Goal: Check status: Check status

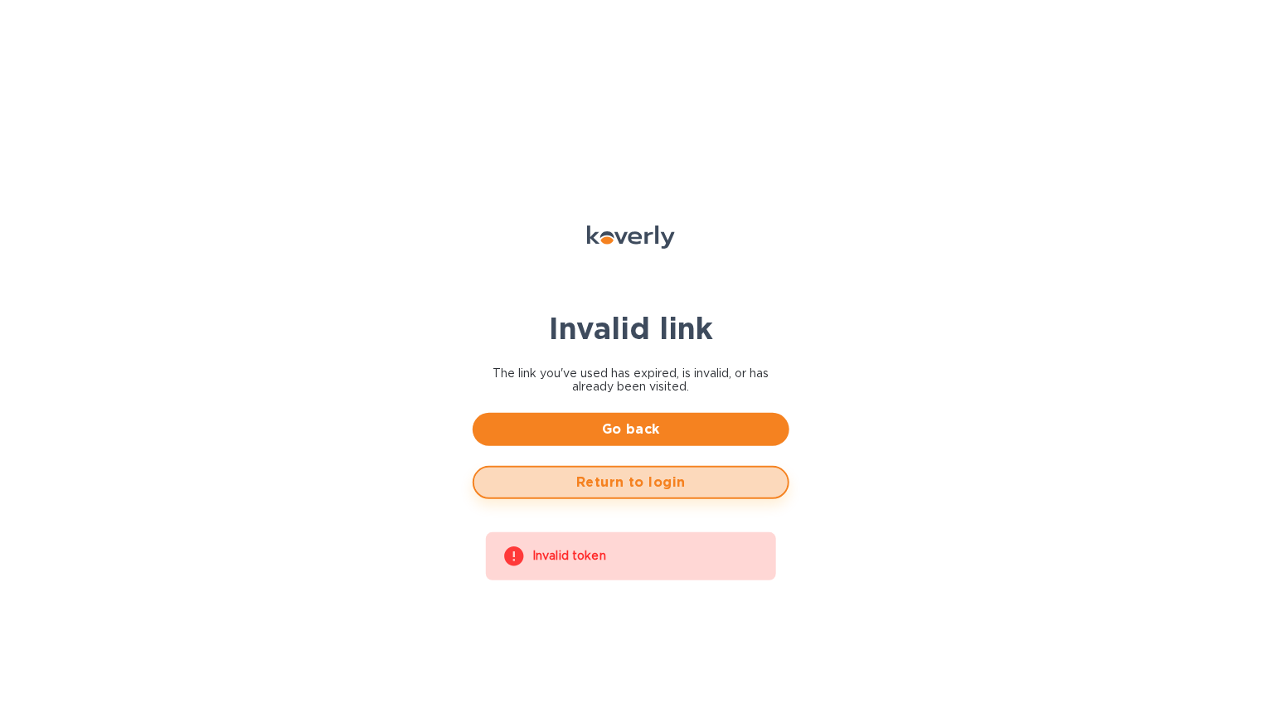
click at [659, 490] on span "Return to login" at bounding box center [631, 483] width 287 height 20
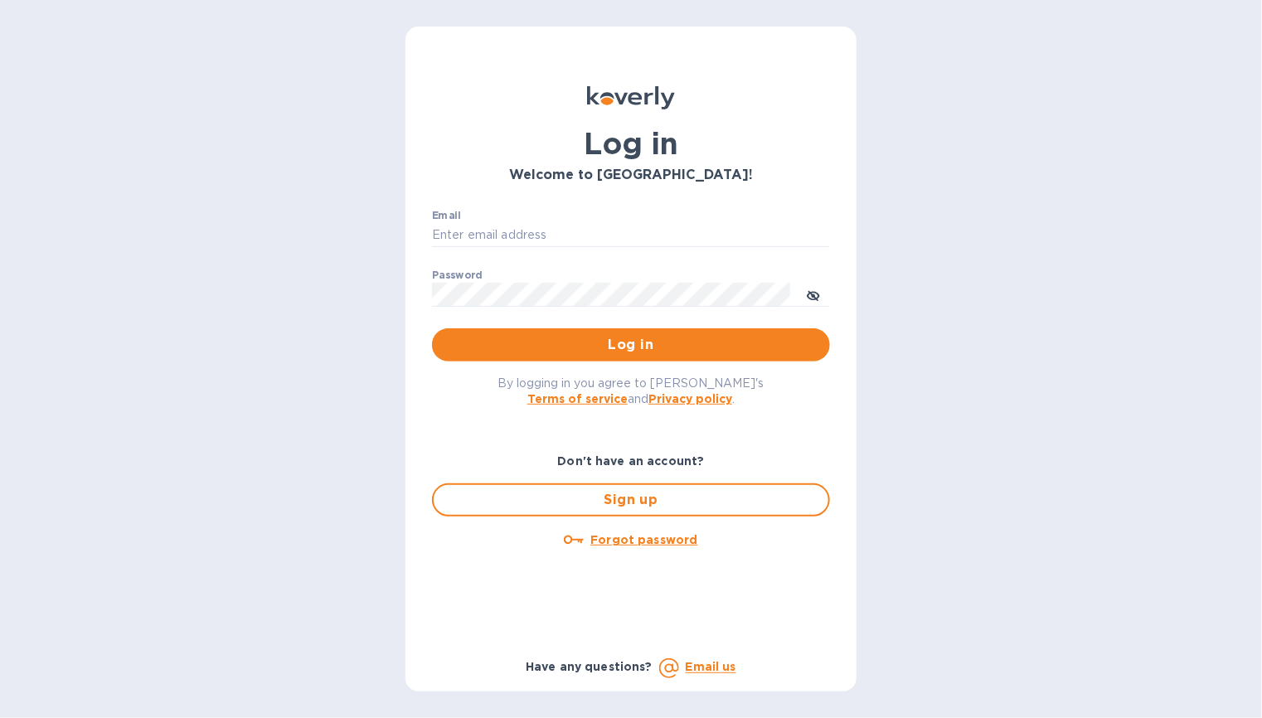
type input "b@corkhoarder.com"
click at [564, 245] on input "b@corkhoarder.com" at bounding box center [631, 235] width 398 height 25
click at [484, 339] on span "Log in" at bounding box center [630, 345] width 371 height 20
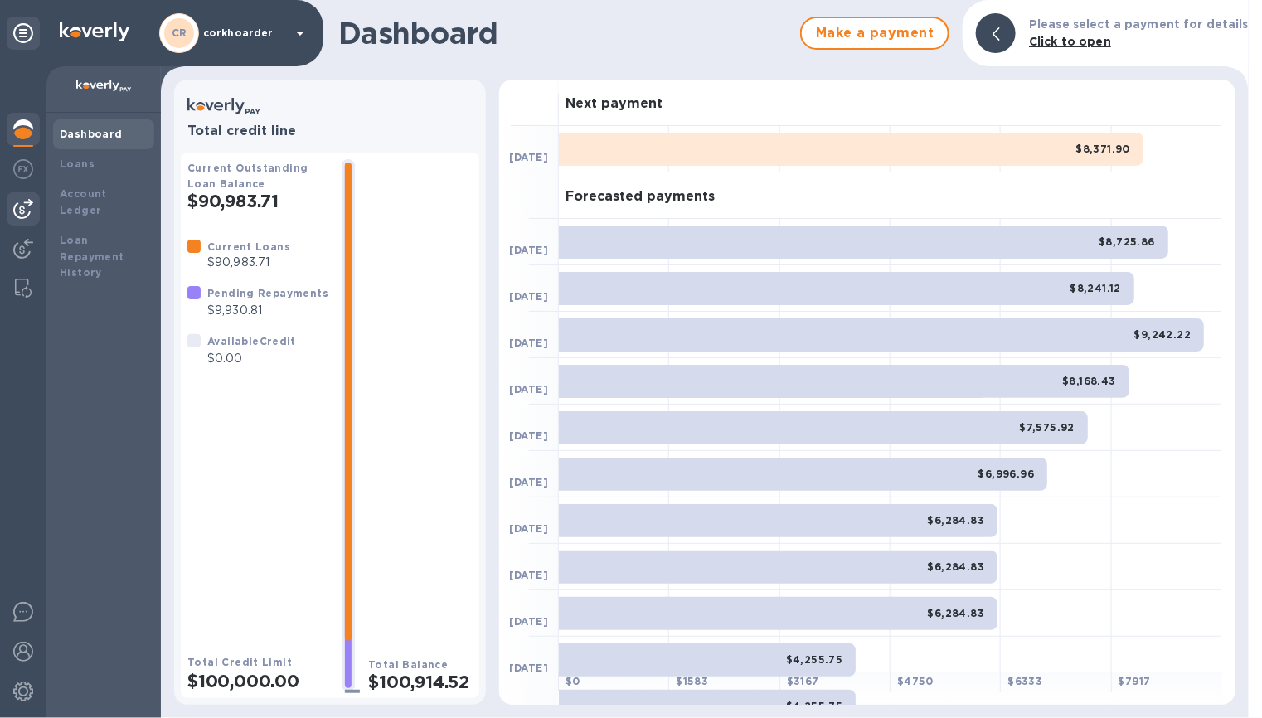
click at [33, 200] on div at bounding box center [23, 208] width 33 height 33
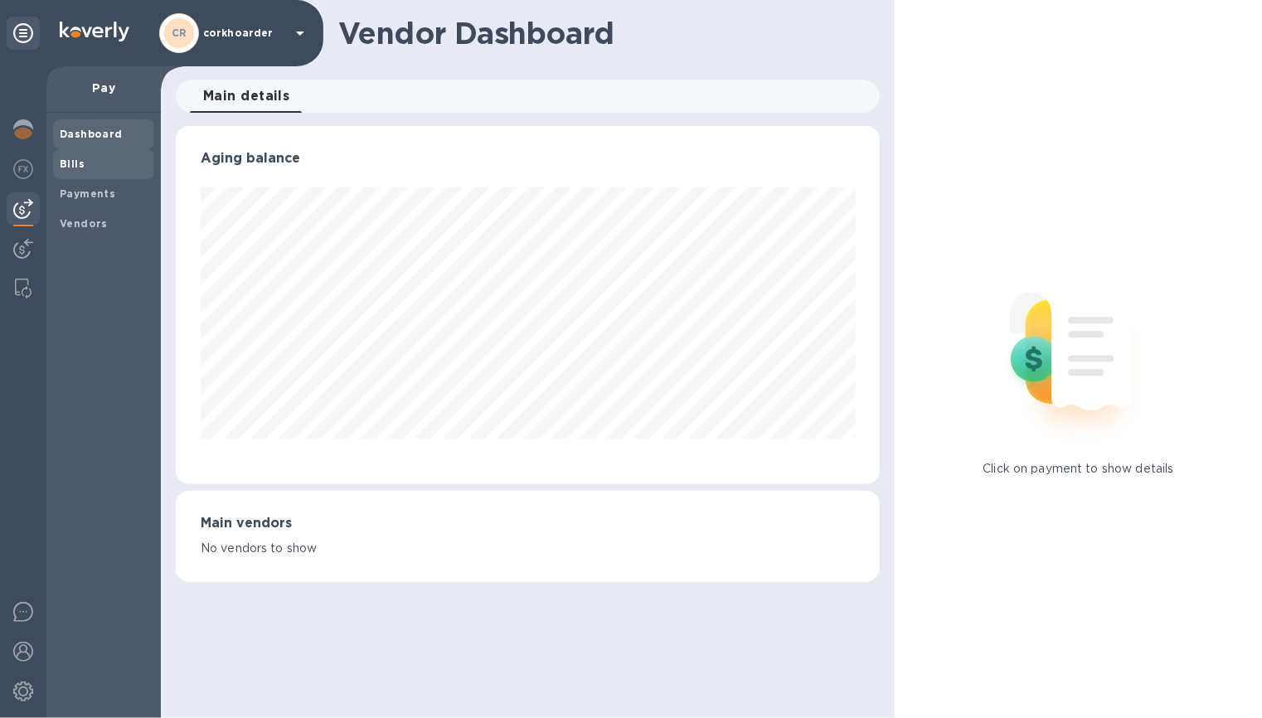
scroll to position [357, 705]
click at [93, 175] on div "Bills" at bounding box center [103, 164] width 101 height 30
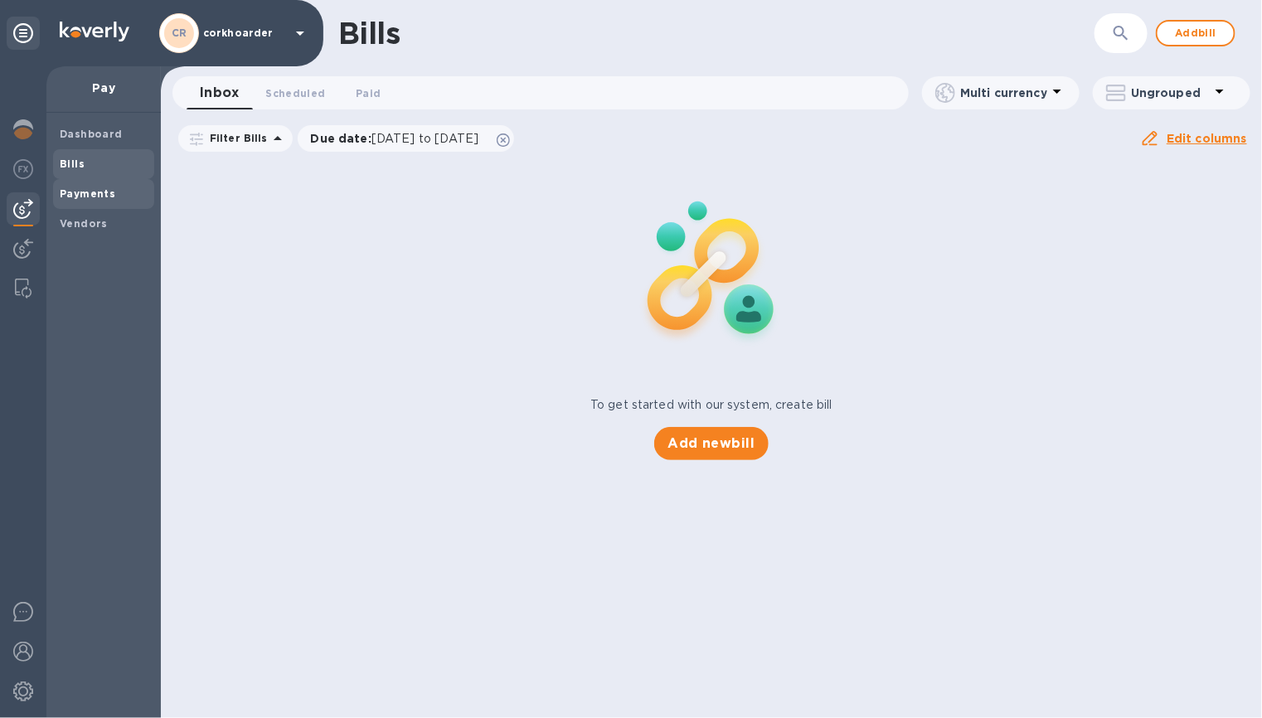
click at [93, 191] on b "Payments" at bounding box center [88, 193] width 56 height 12
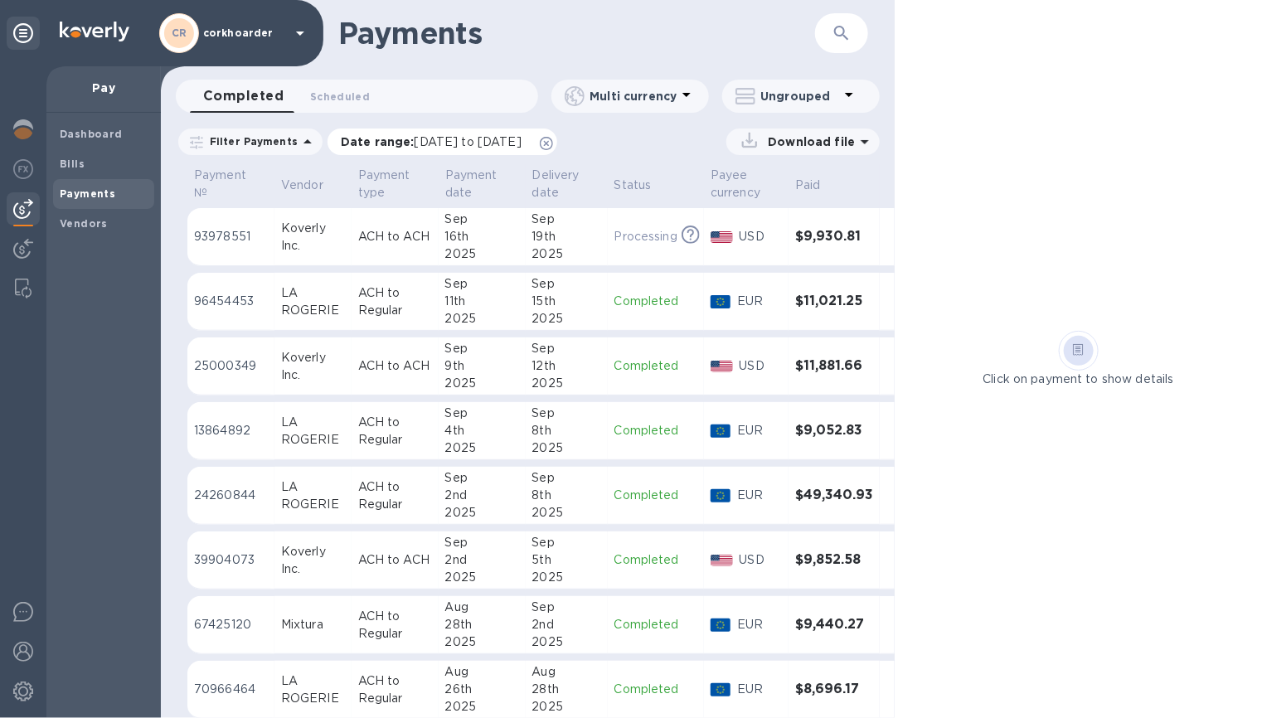
click at [553, 140] on icon at bounding box center [546, 143] width 13 height 13
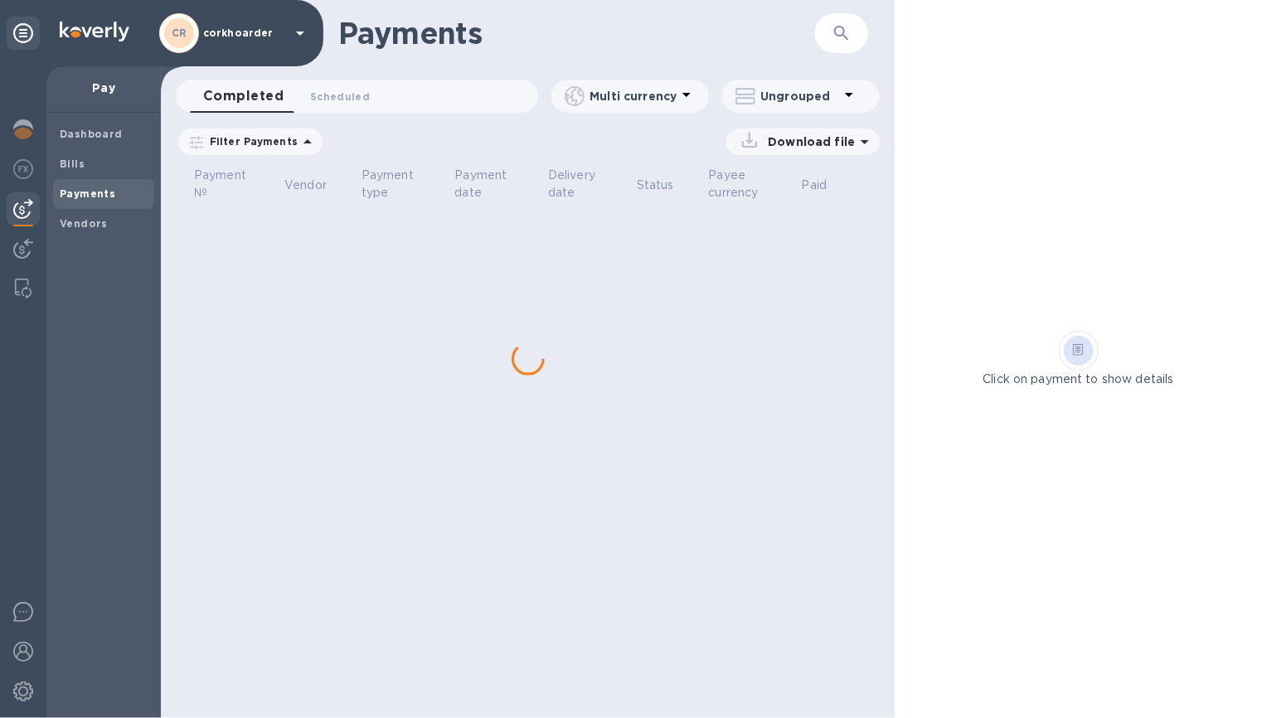
click at [765, 105] on div "Ungrouped" at bounding box center [797, 96] width 124 height 23
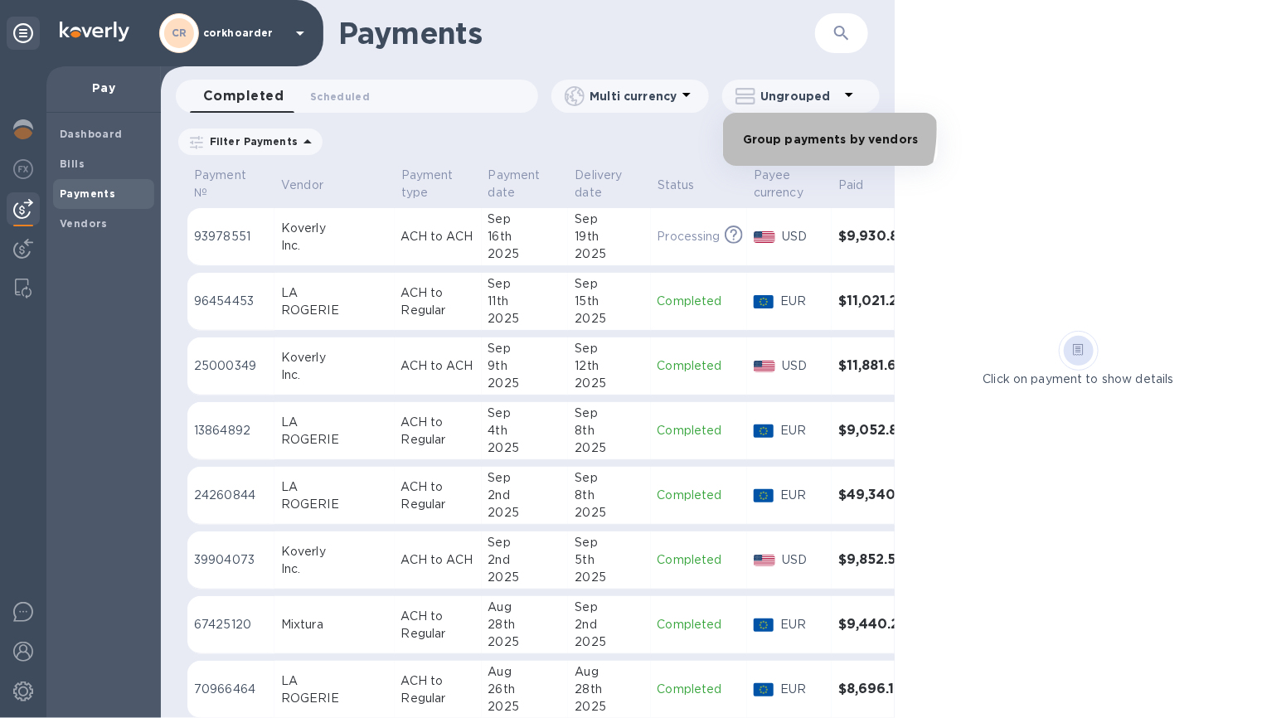
click at [774, 129] on li "Group payments by vendors" at bounding box center [830, 139] width 215 height 53
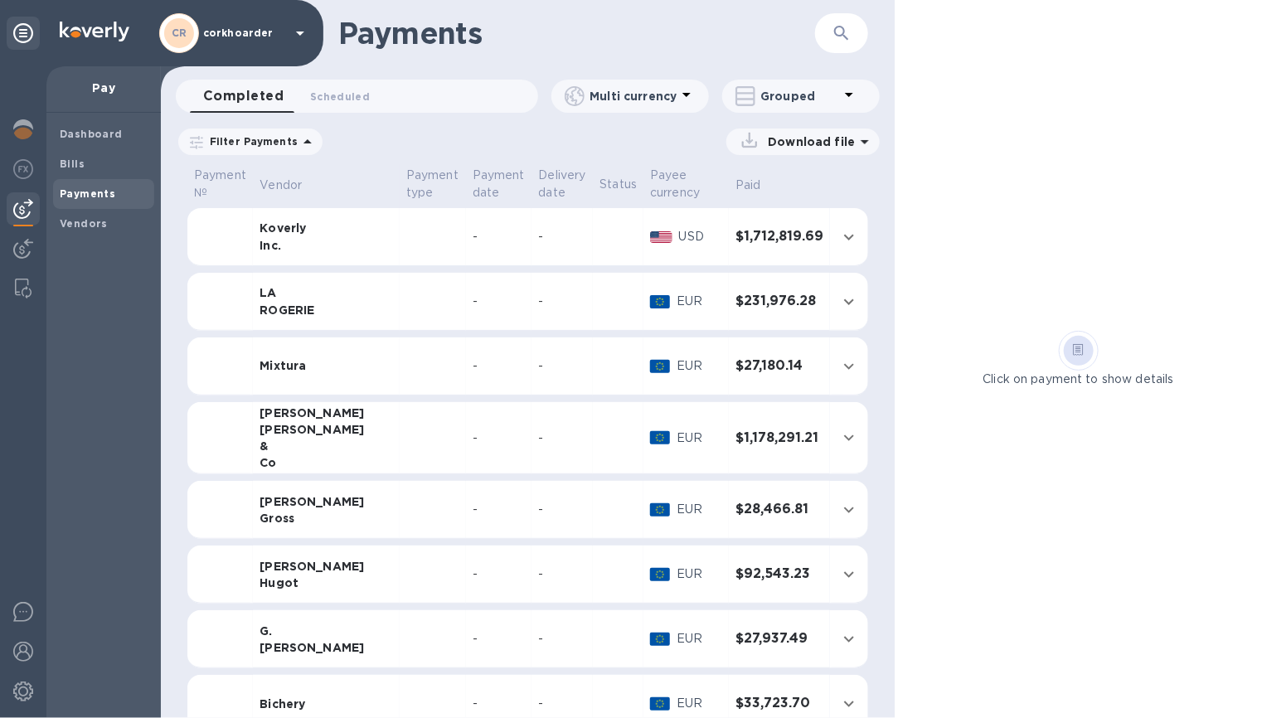
click at [503, 425] on td "-" at bounding box center [499, 438] width 66 height 72
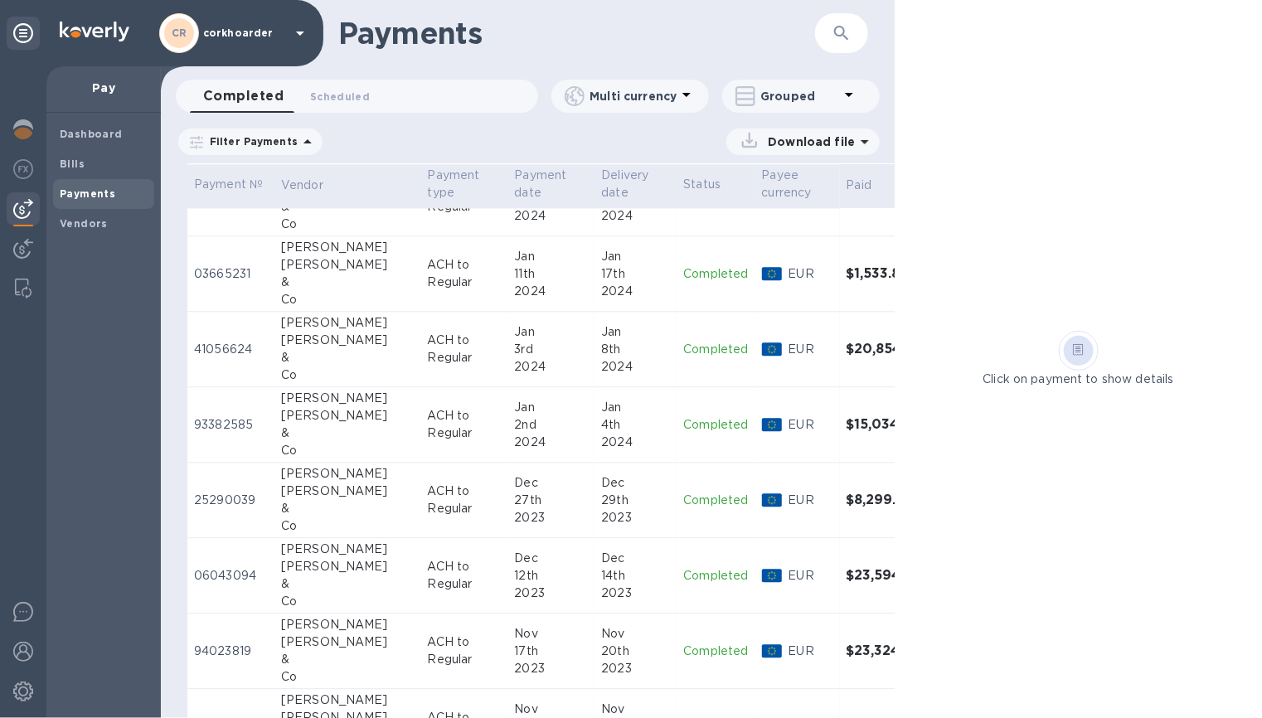
scroll to position [4035, 0]
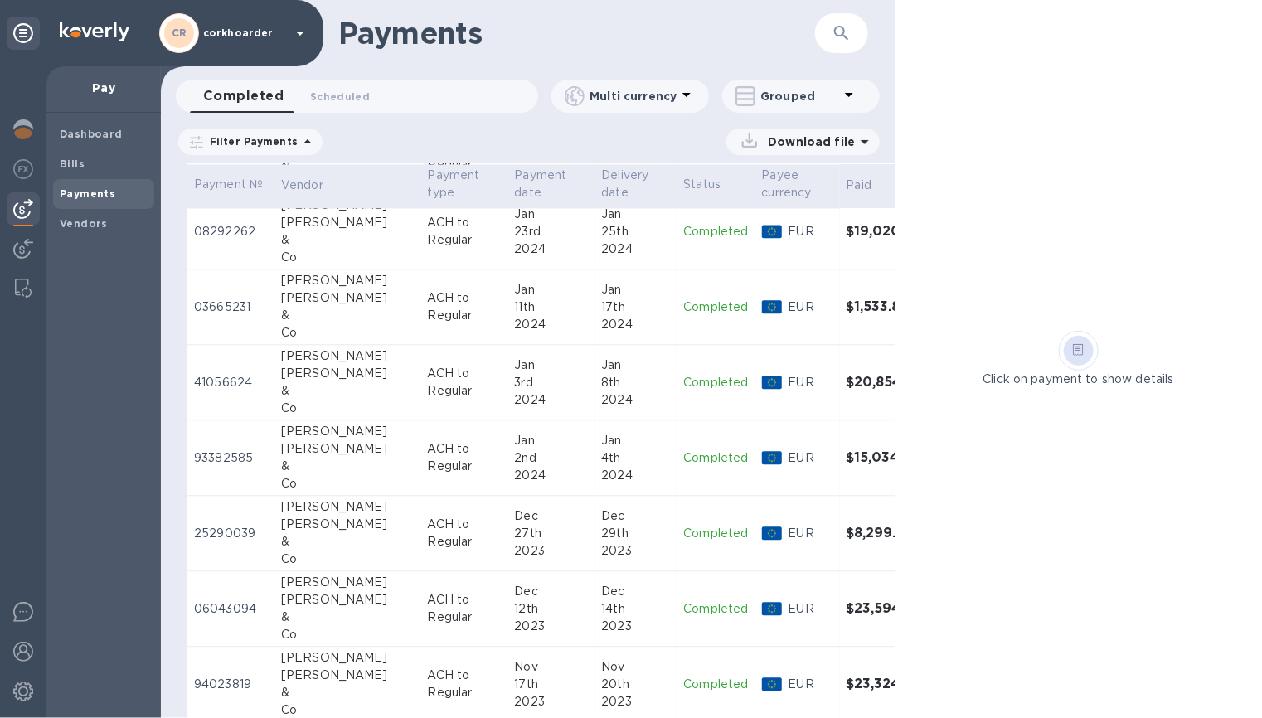
click at [604, 374] on div "8th" at bounding box center [635, 382] width 69 height 17
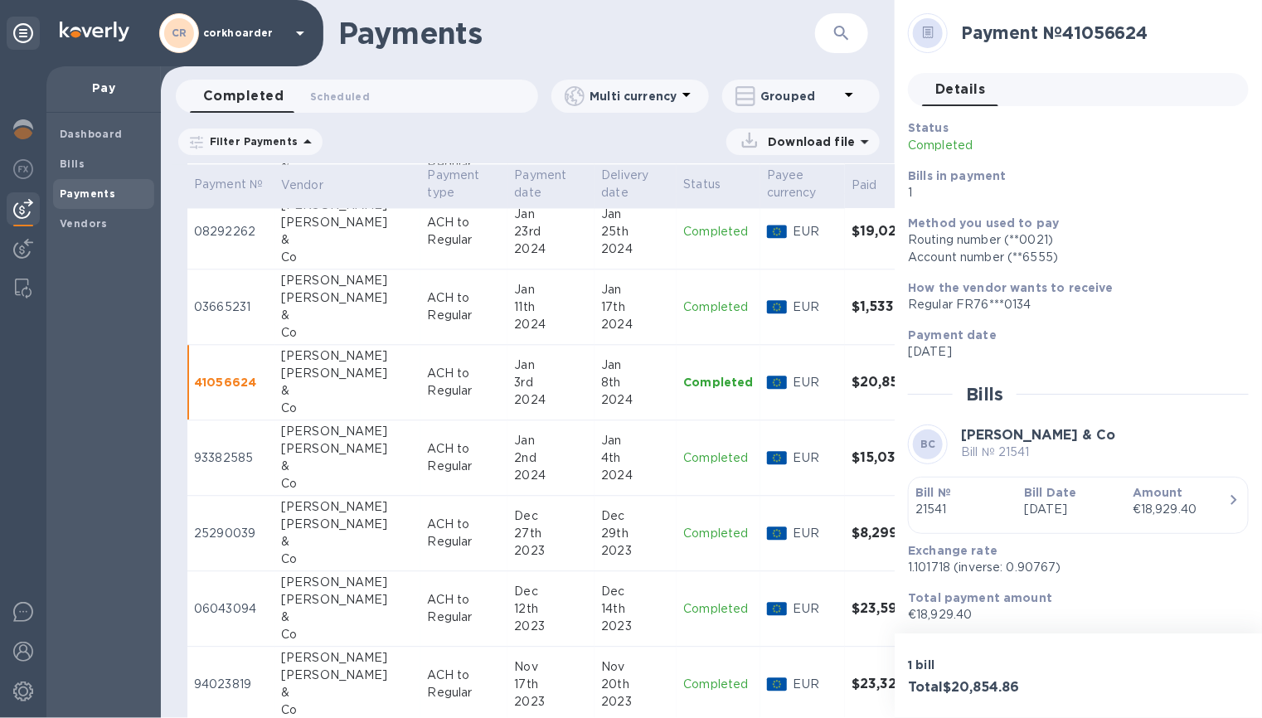
click at [1075, 489] on p "Bill Date" at bounding box center [1071, 492] width 95 height 17
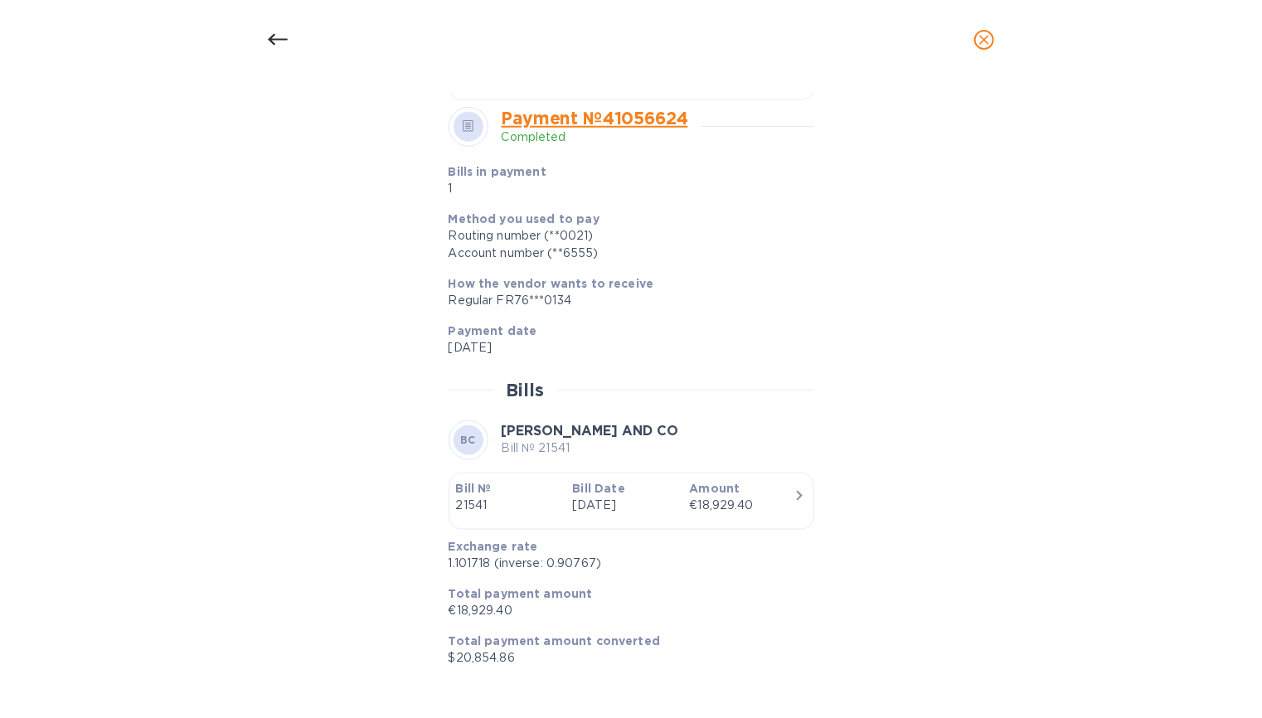
scroll to position [609, 0]
click at [653, 100] on div at bounding box center [632, 88] width 366 height 26
click at [269, 39] on icon at bounding box center [278, 40] width 20 height 12
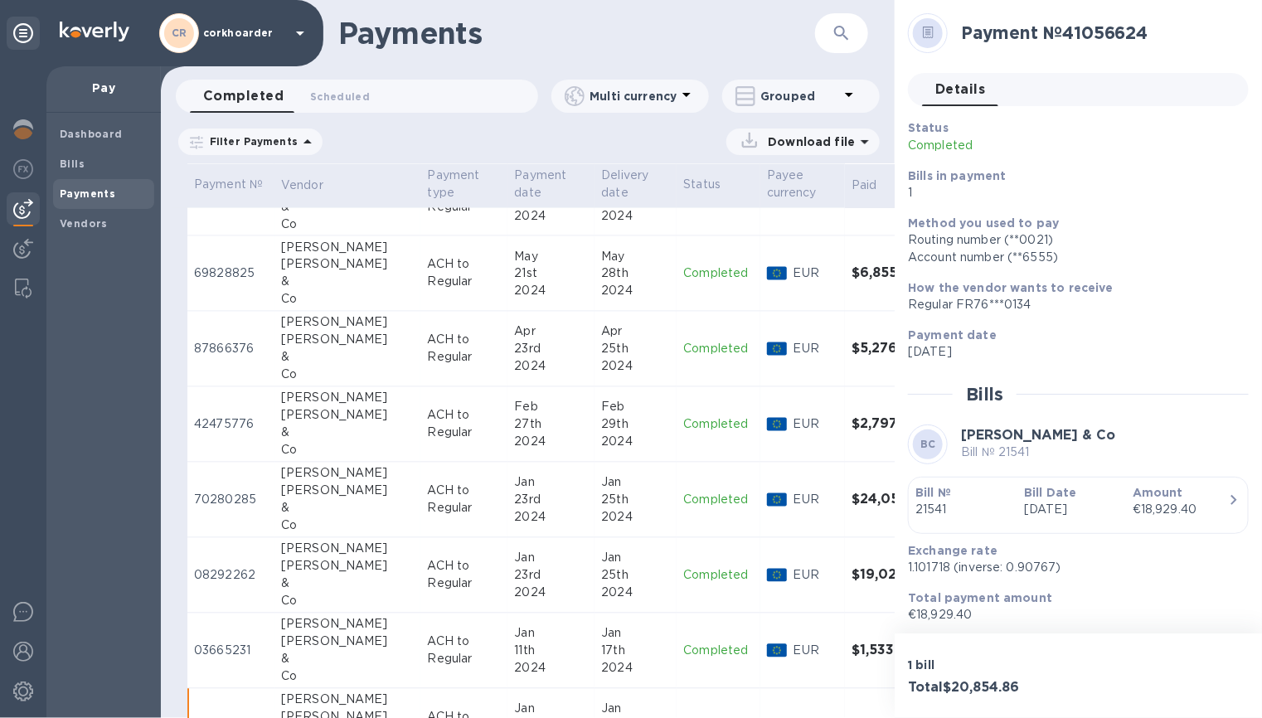
scroll to position [3677, 0]
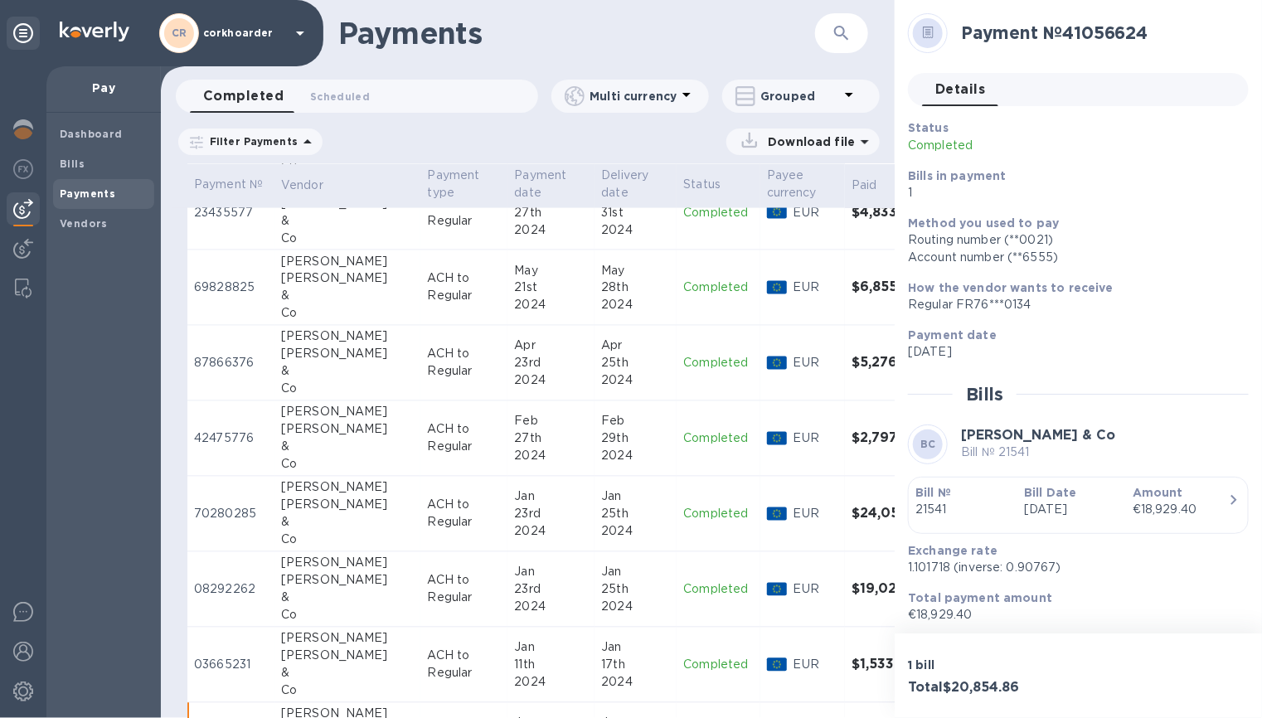
click at [517, 372] on div "2024" at bounding box center [551, 380] width 74 height 17
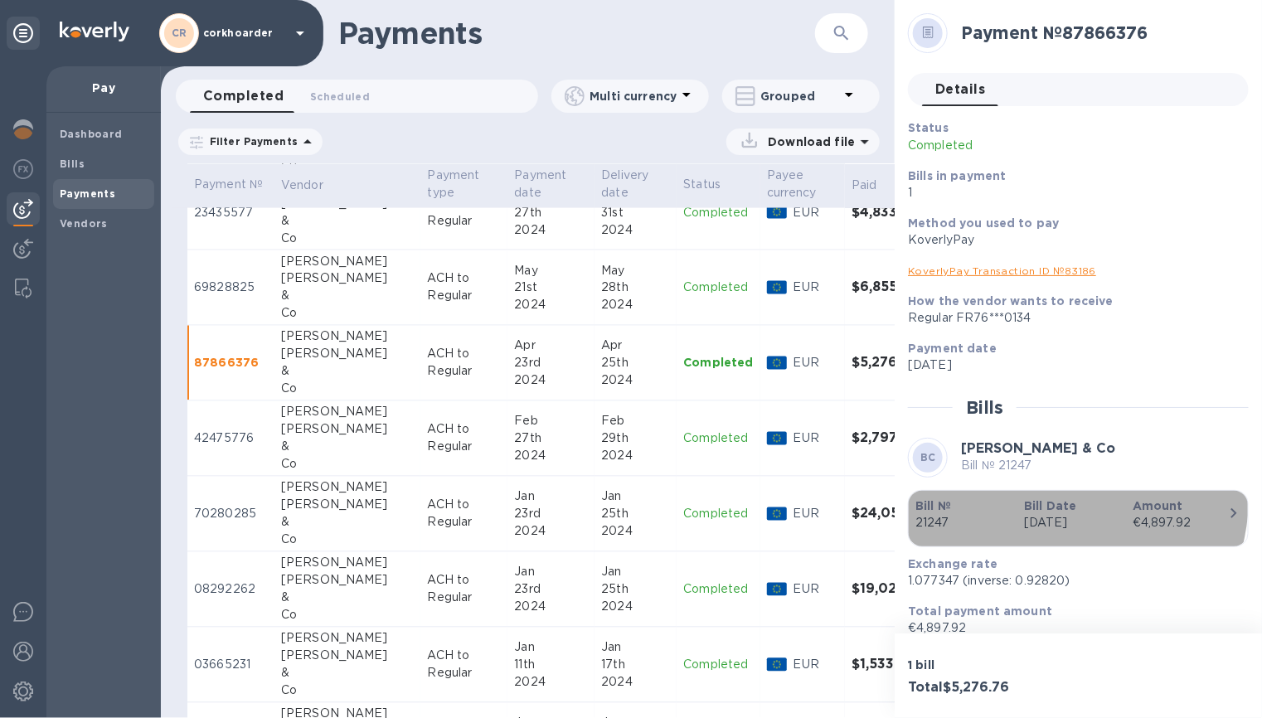
click at [1017, 492] on div "Bill Date [DATE]" at bounding box center [1071, 514] width 109 height 47
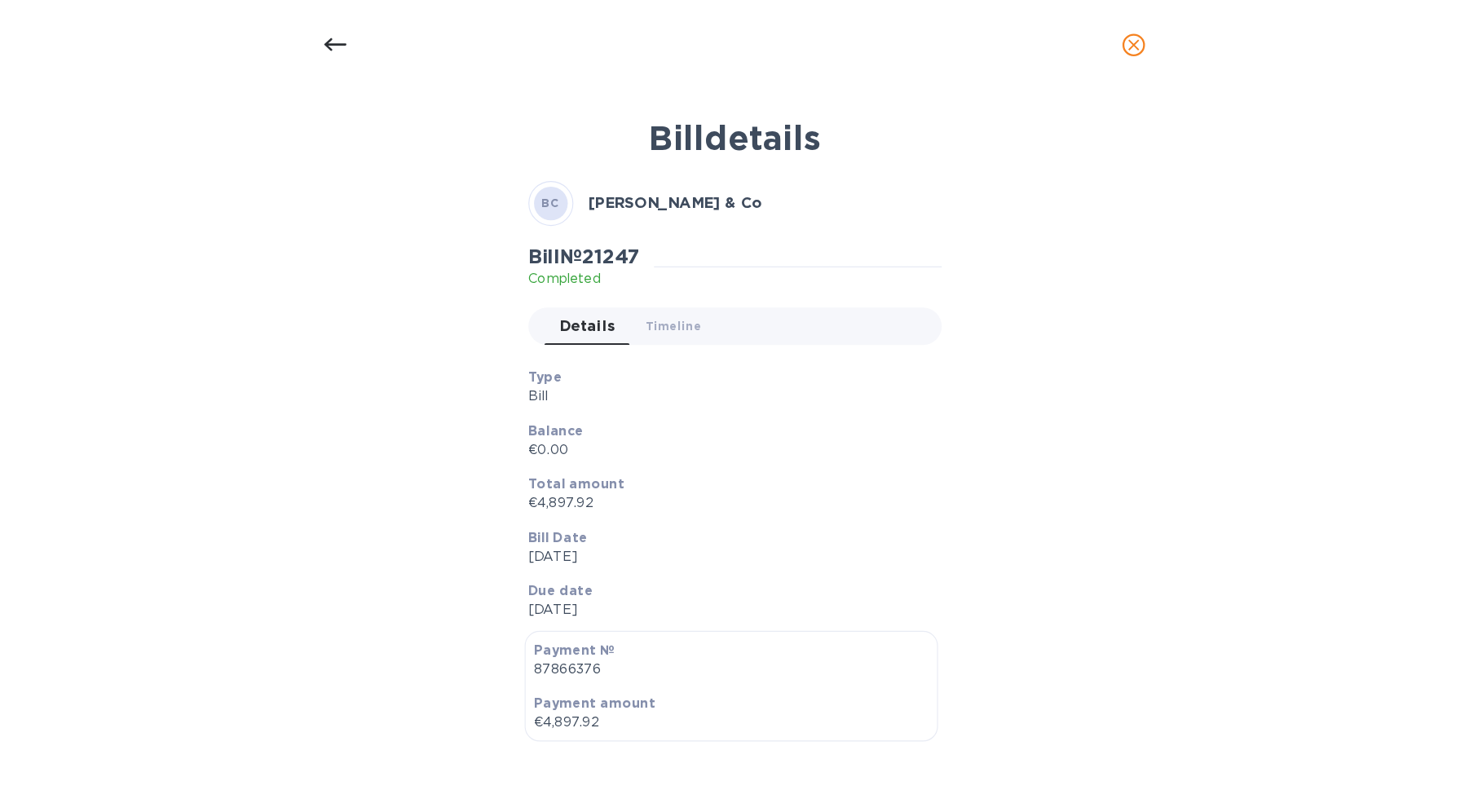
scroll to position [587, 0]
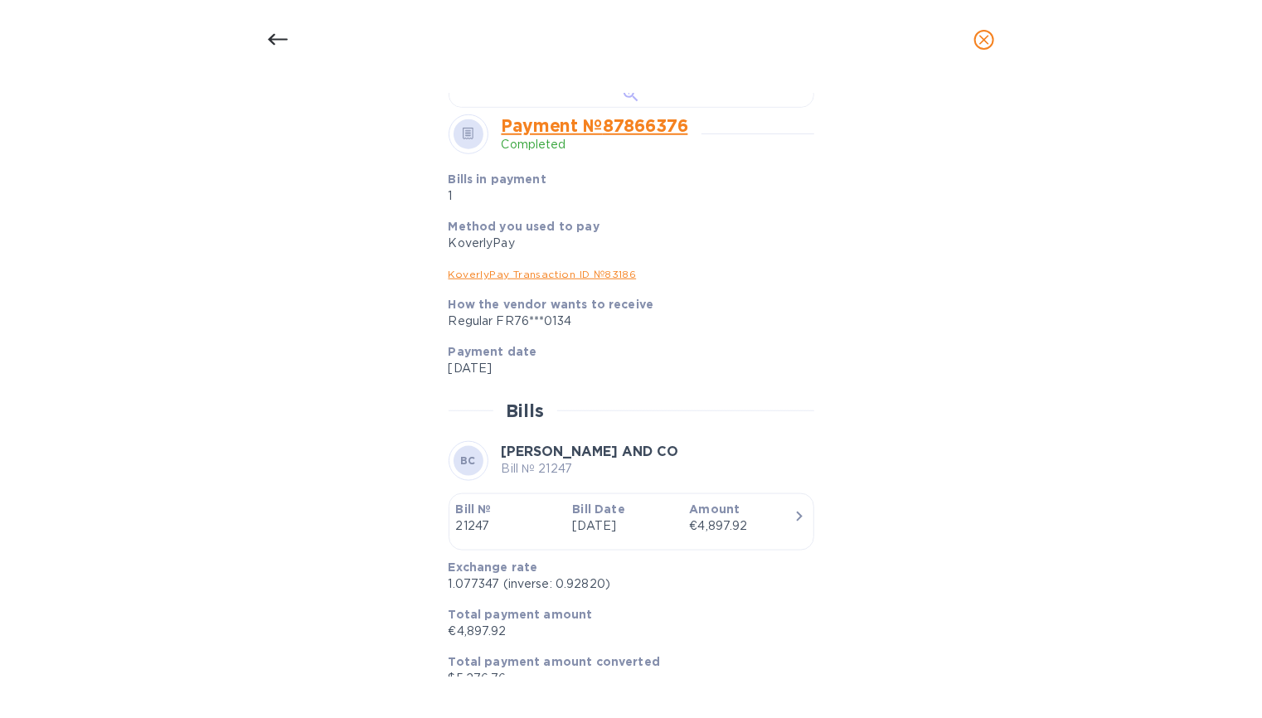
click at [640, 108] on div at bounding box center [632, 95] width 366 height 26
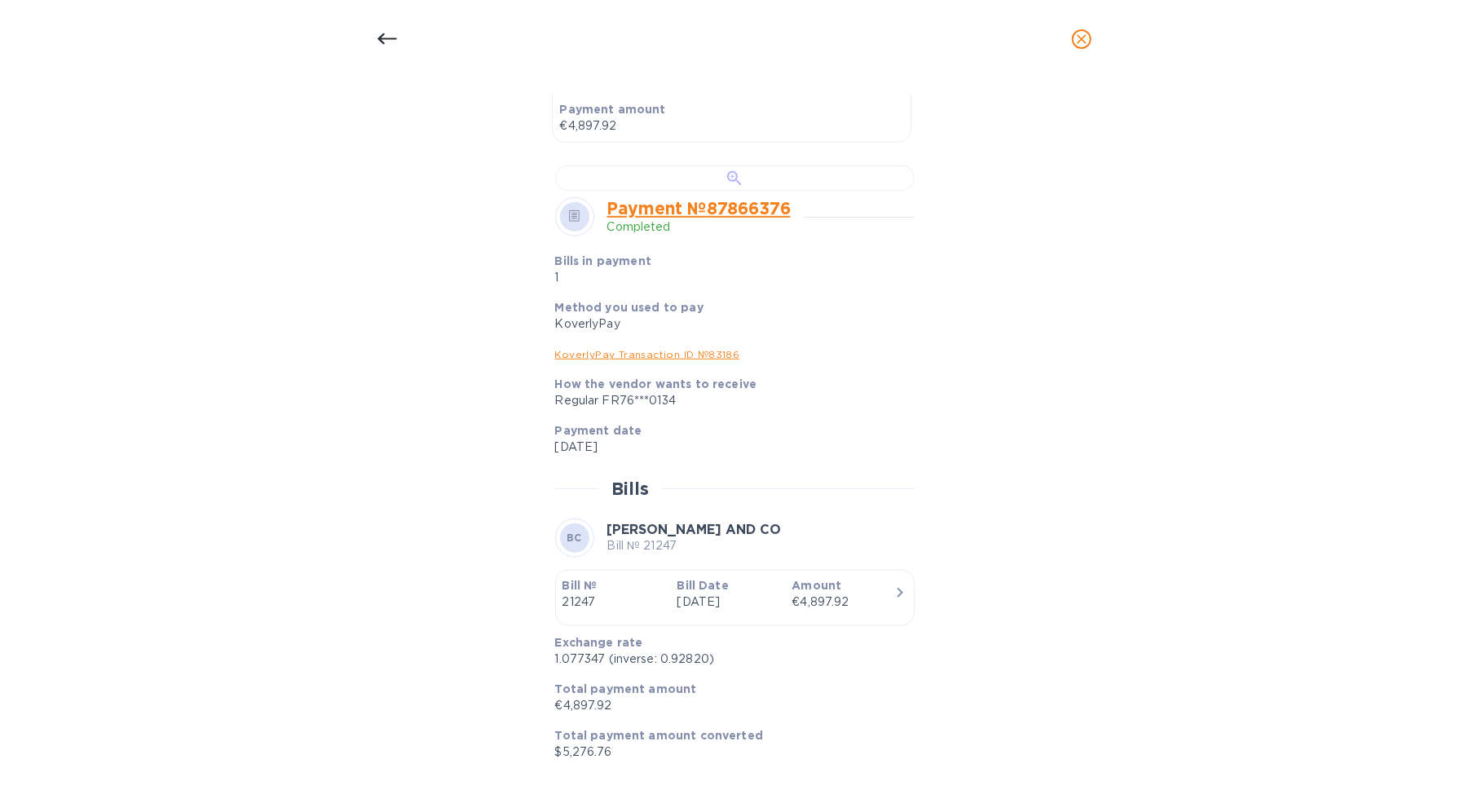
click at [720, 185] on div at bounding box center [735, 178] width 360 height 26
click at [386, 39] on icon at bounding box center [387, 39] width 20 height 20
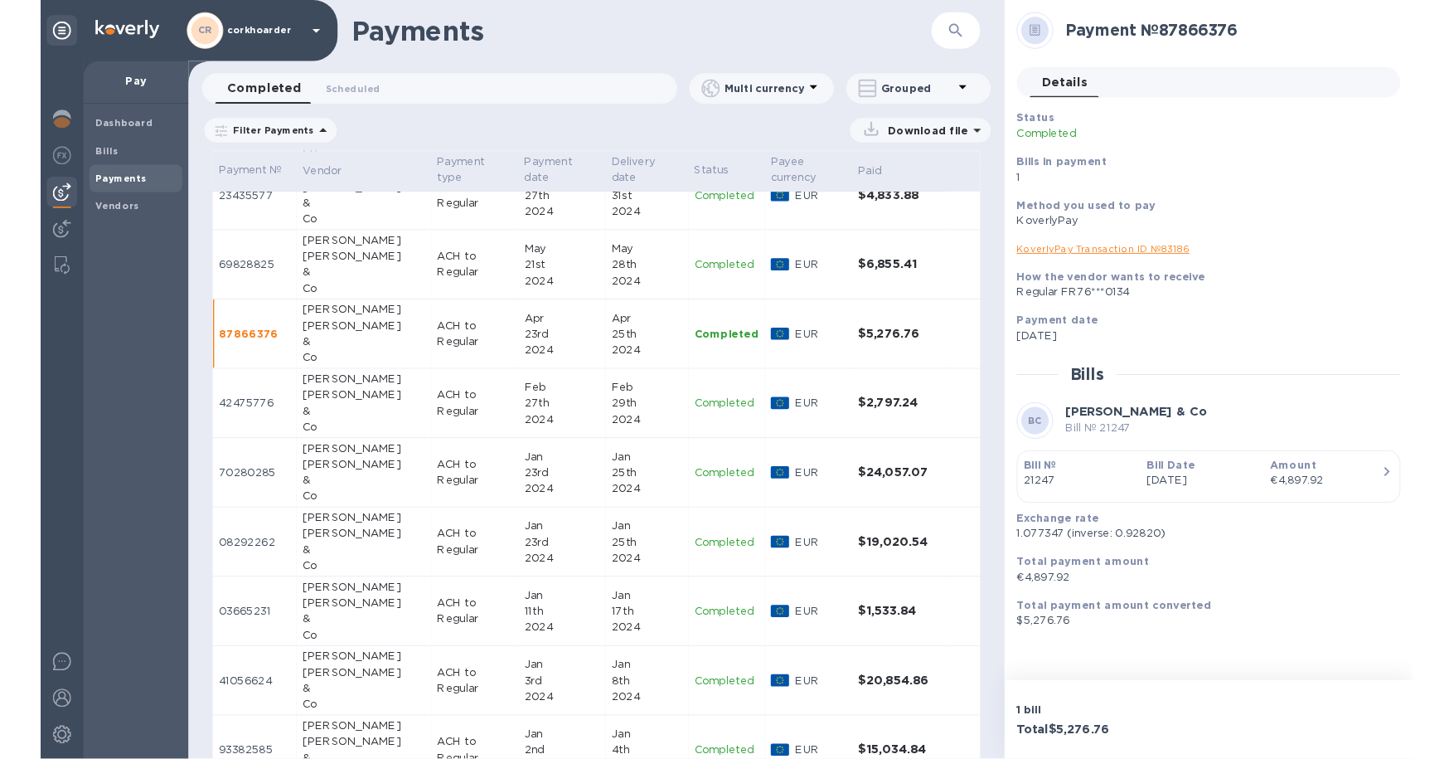
scroll to position [444, 0]
